Goal: Transaction & Acquisition: Subscribe to service/newsletter

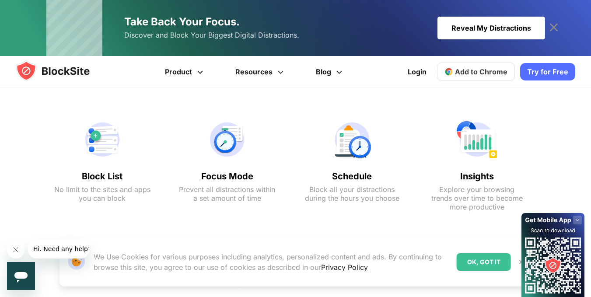
scroll to position [394, 0]
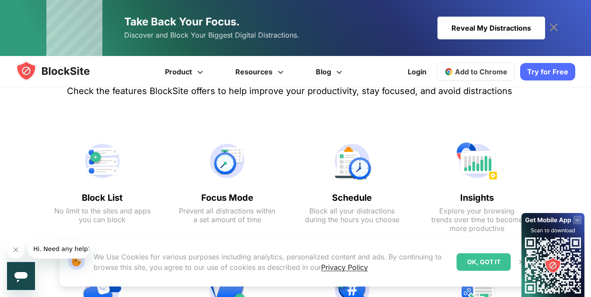
click at [112, 172] on img at bounding box center [102, 161] width 96 height 42
click at [100, 161] on img at bounding box center [102, 161] width 96 height 42
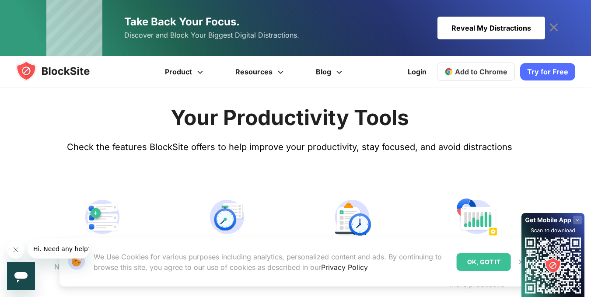
scroll to position [252, 0]
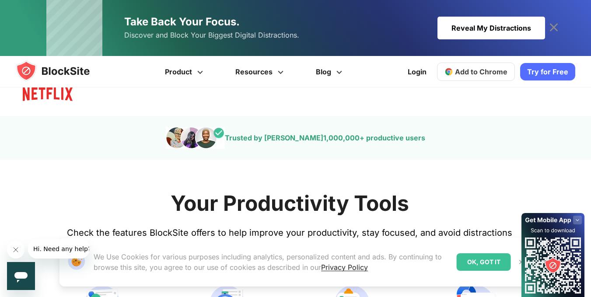
click at [554, 69] on link "Try for Free" at bounding box center [547, 72] width 55 height 18
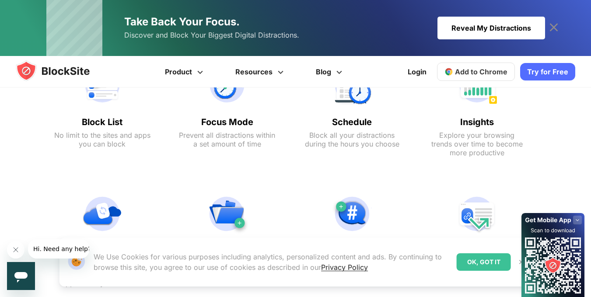
scroll to position [413, 0]
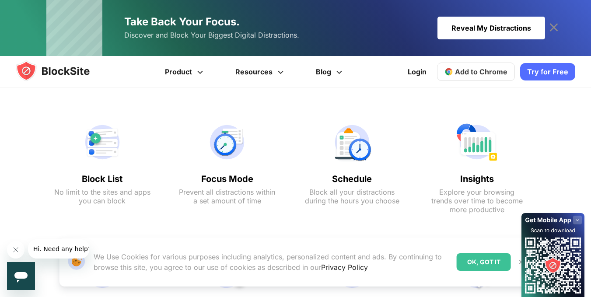
click at [120, 161] on img at bounding box center [102, 142] width 96 height 42
click at [109, 152] on img at bounding box center [102, 142] width 96 height 42
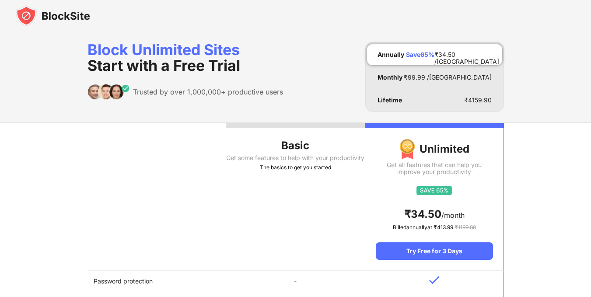
click at [335, 180] on th "Basic Get some features to help with your productivity The basics to get you st…" at bounding box center [295, 197] width 139 height 148
